Goal: Entertainment & Leisure: Consume media (video, audio)

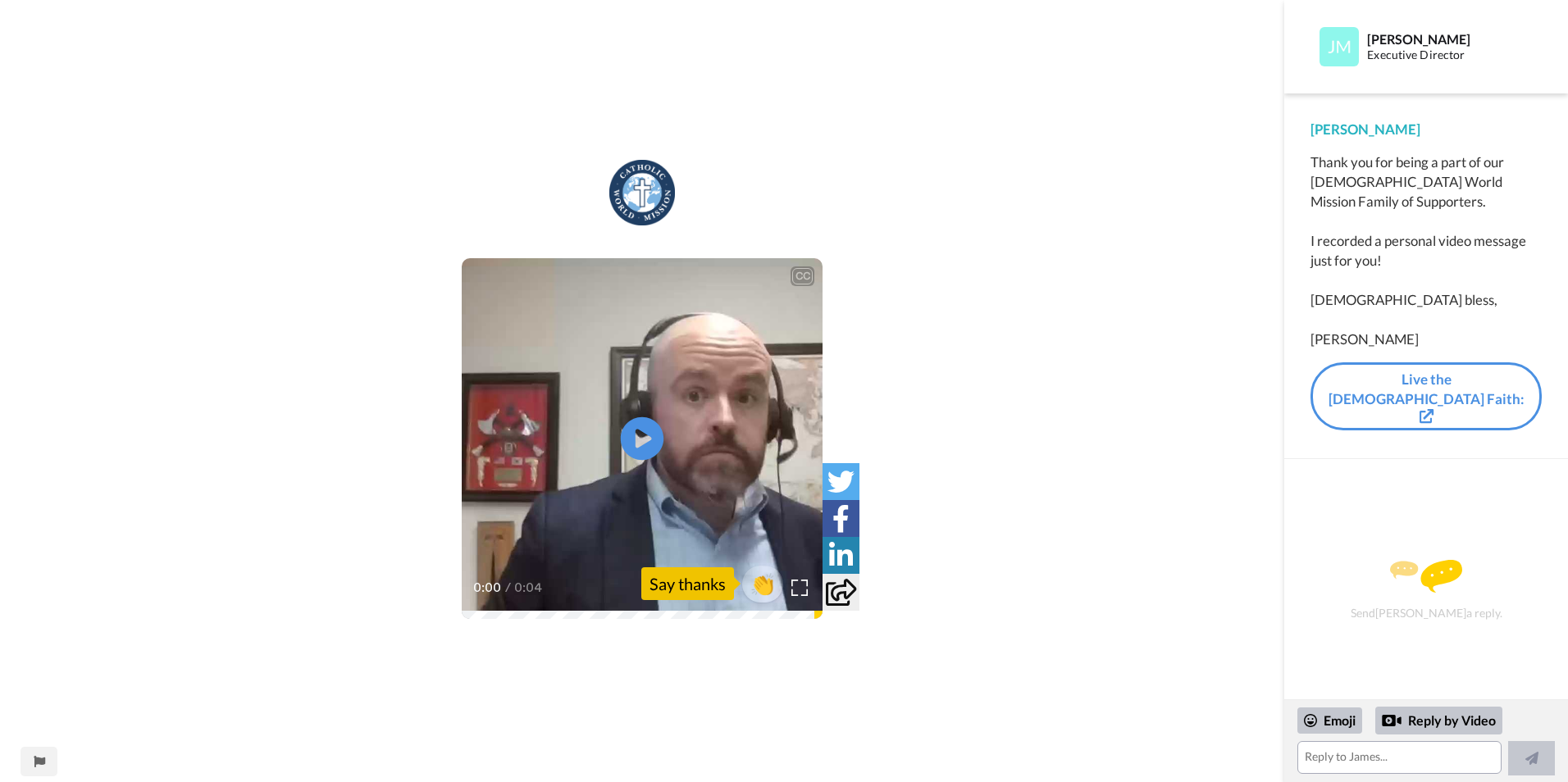
click at [648, 415] on icon "Play/Pause" at bounding box center [642, 438] width 43 height 78
click at [645, 437] on icon at bounding box center [642, 438] width 43 height 43
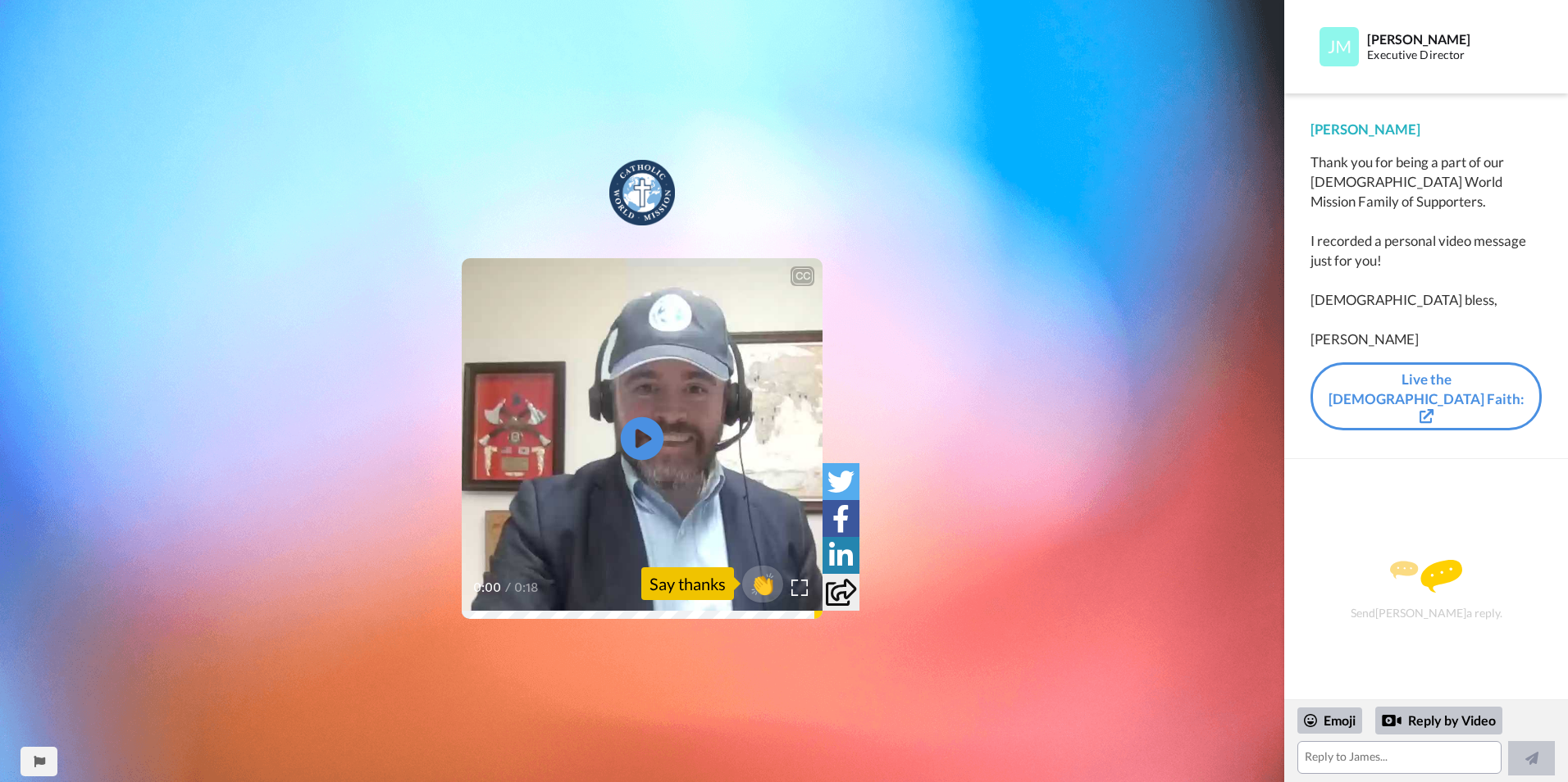
drag, startPoint x: 0, startPoint y: 0, endPoint x: 645, endPoint y: 440, distance: 780.8
click at [645, 440] on icon "Play/Pause" at bounding box center [642, 438] width 43 height 78
